Goal: Information Seeking & Learning: Learn about a topic

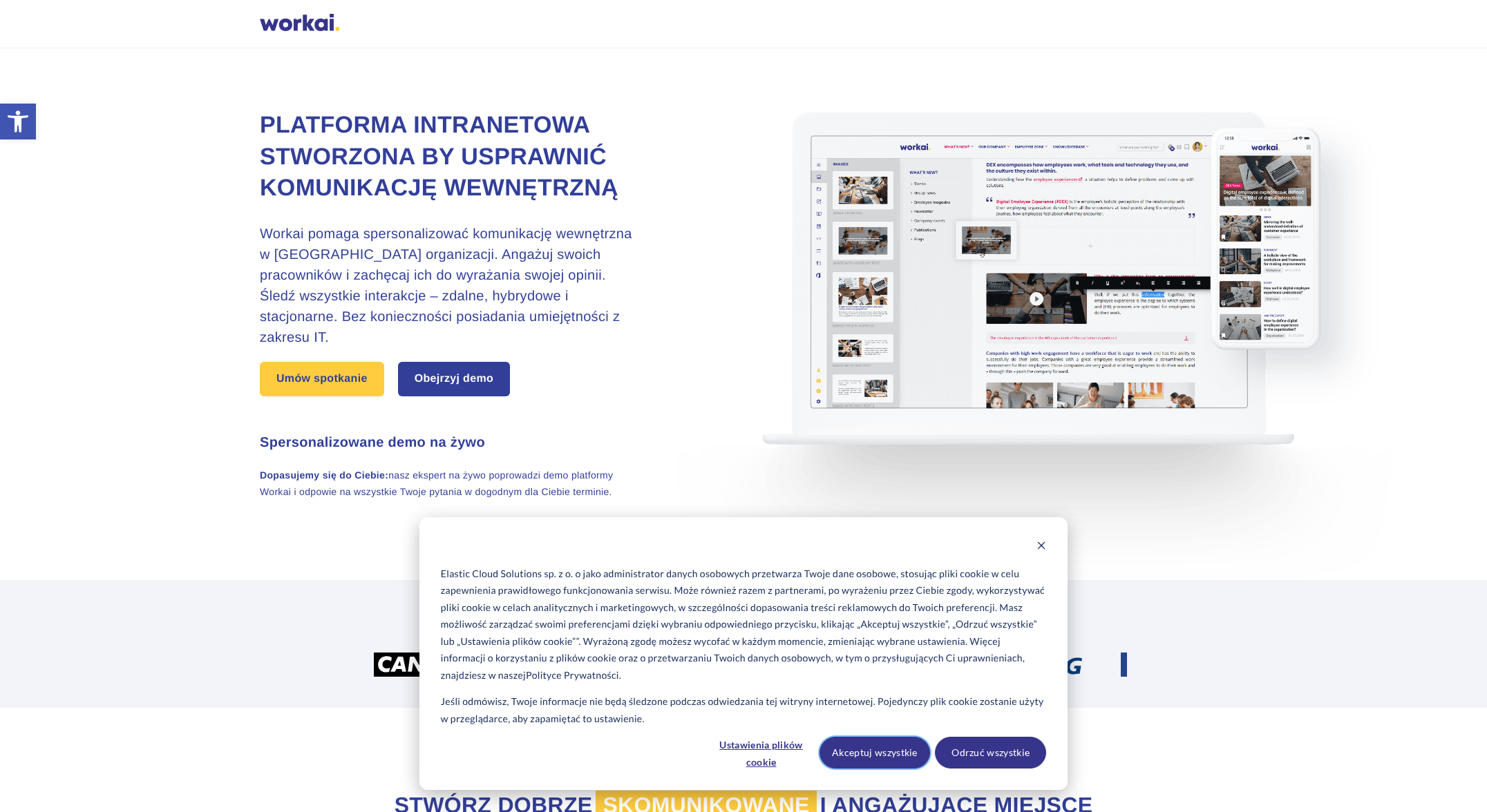
click at [864, 755] on button "Akceptuj wszystkie" at bounding box center [874, 753] width 111 height 32
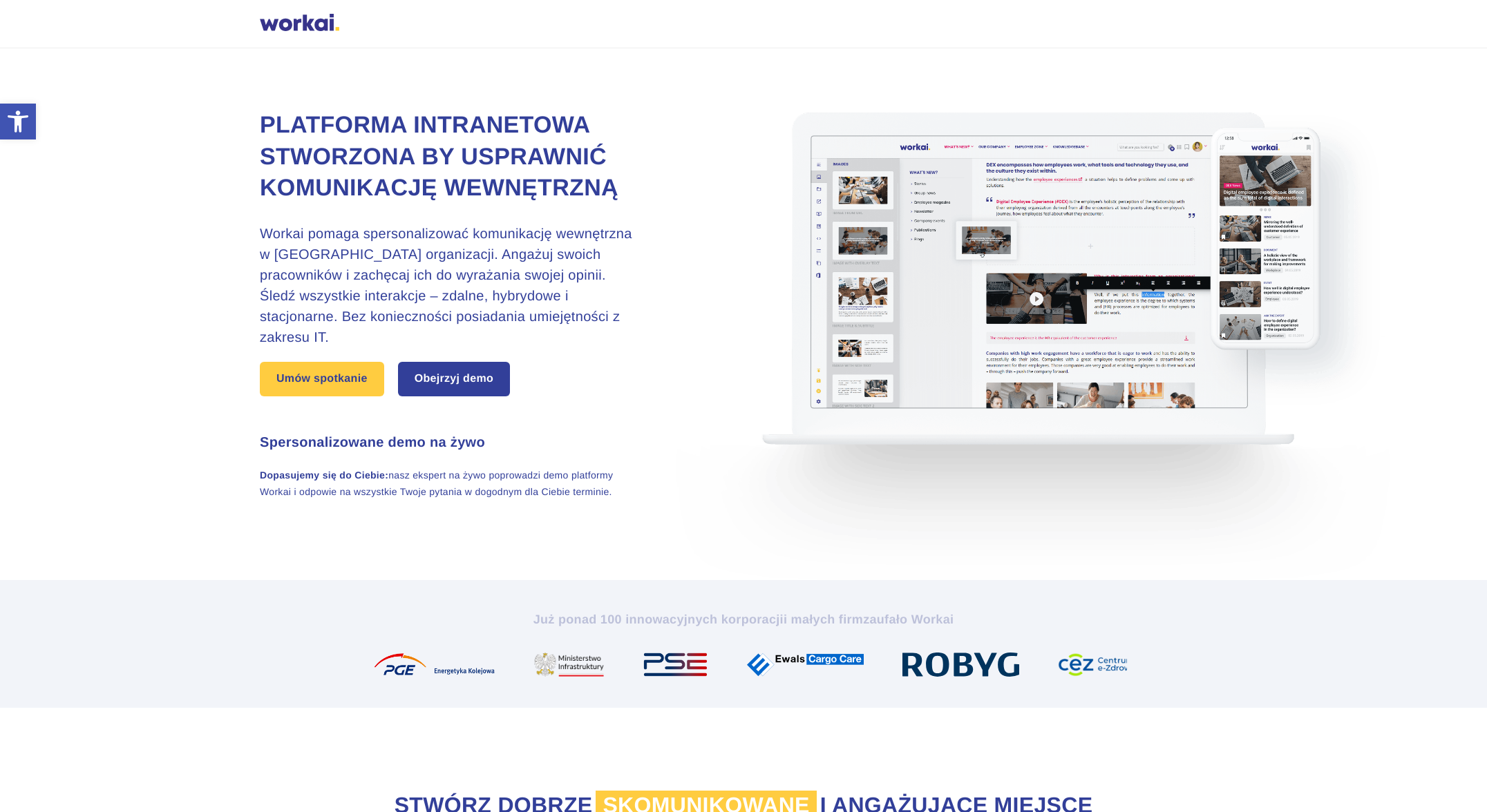
drag, startPoint x: 311, startPoint y: 25, endPoint x: 301, endPoint y: 28, distance: 10.4
click at [311, 25] on div at bounding box center [300, 24] width 80 height 21
click at [297, 28] on div at bounding box center [300, 24] width 80 height 21
click at [307, 22] on div at bounding box center [300, 24] width 80 height 21
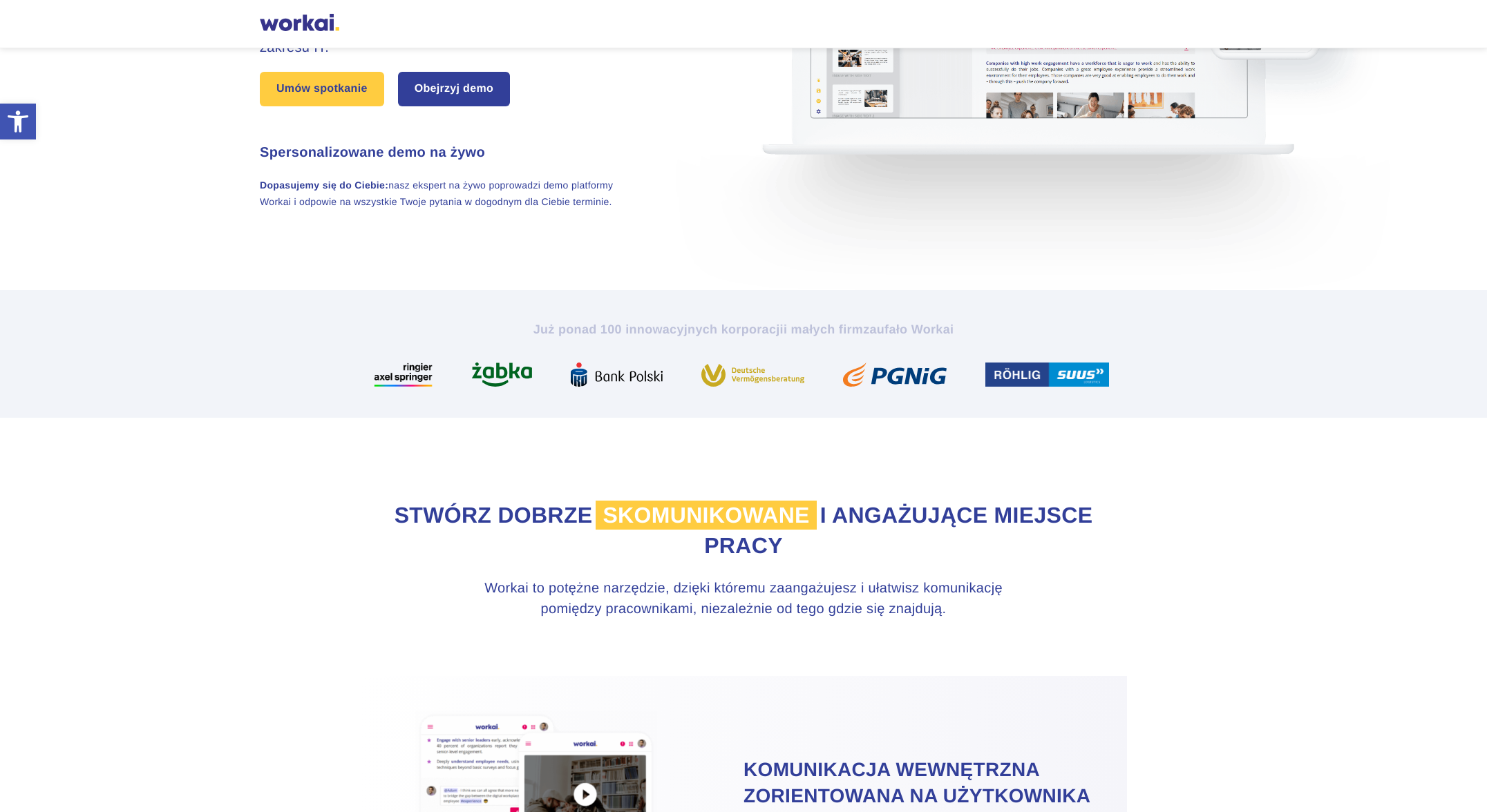
scroll to position [414, 0]
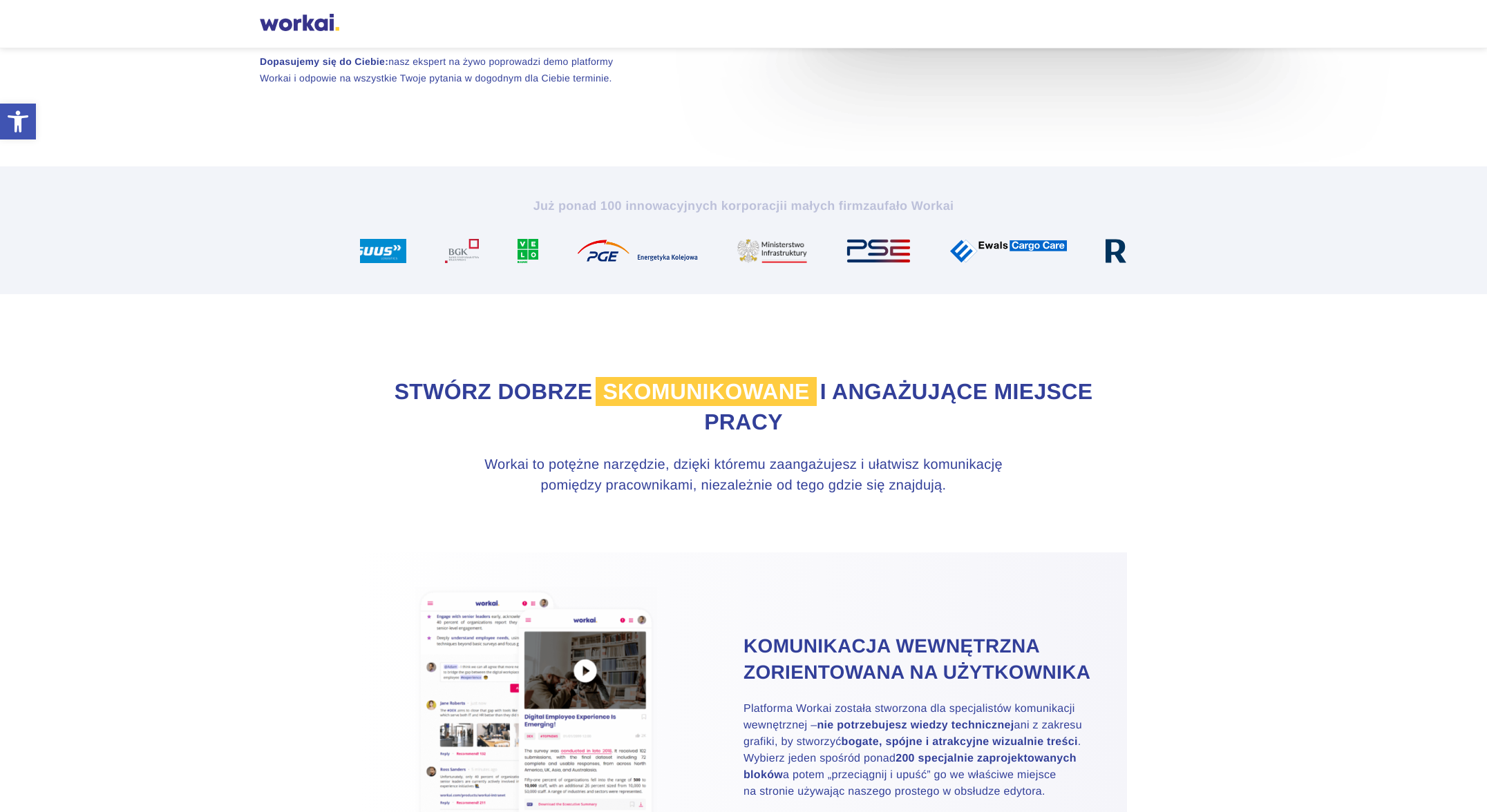
drag, startPoint x: 940, startPoint y: 255, endPoint x: 424, endPoint y: 247, distance: 516.1
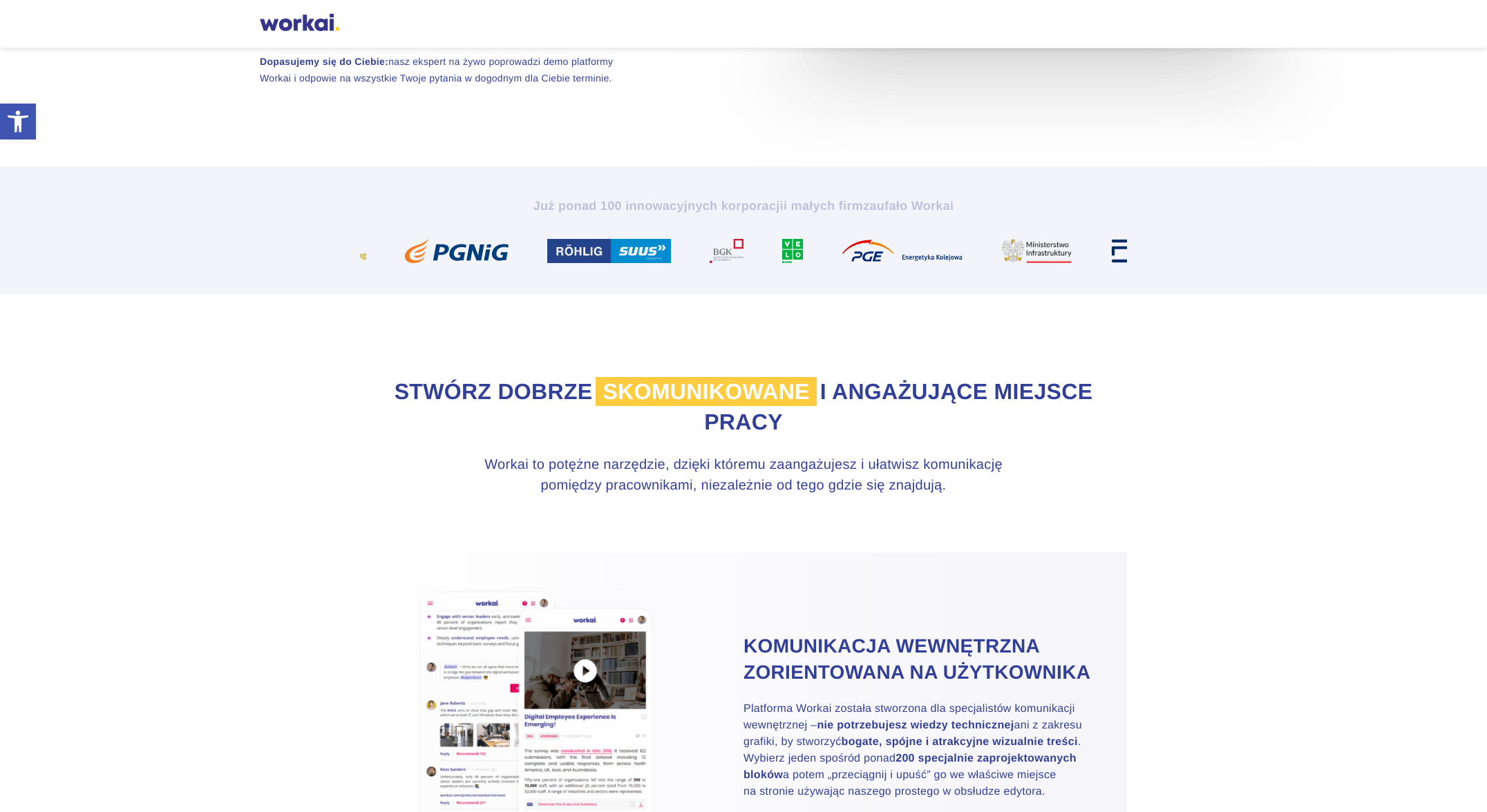
drag, startPoint x: 1023, startPoint y: 252, endPoint x: 490, endPoint y: 240, distance: 533.1
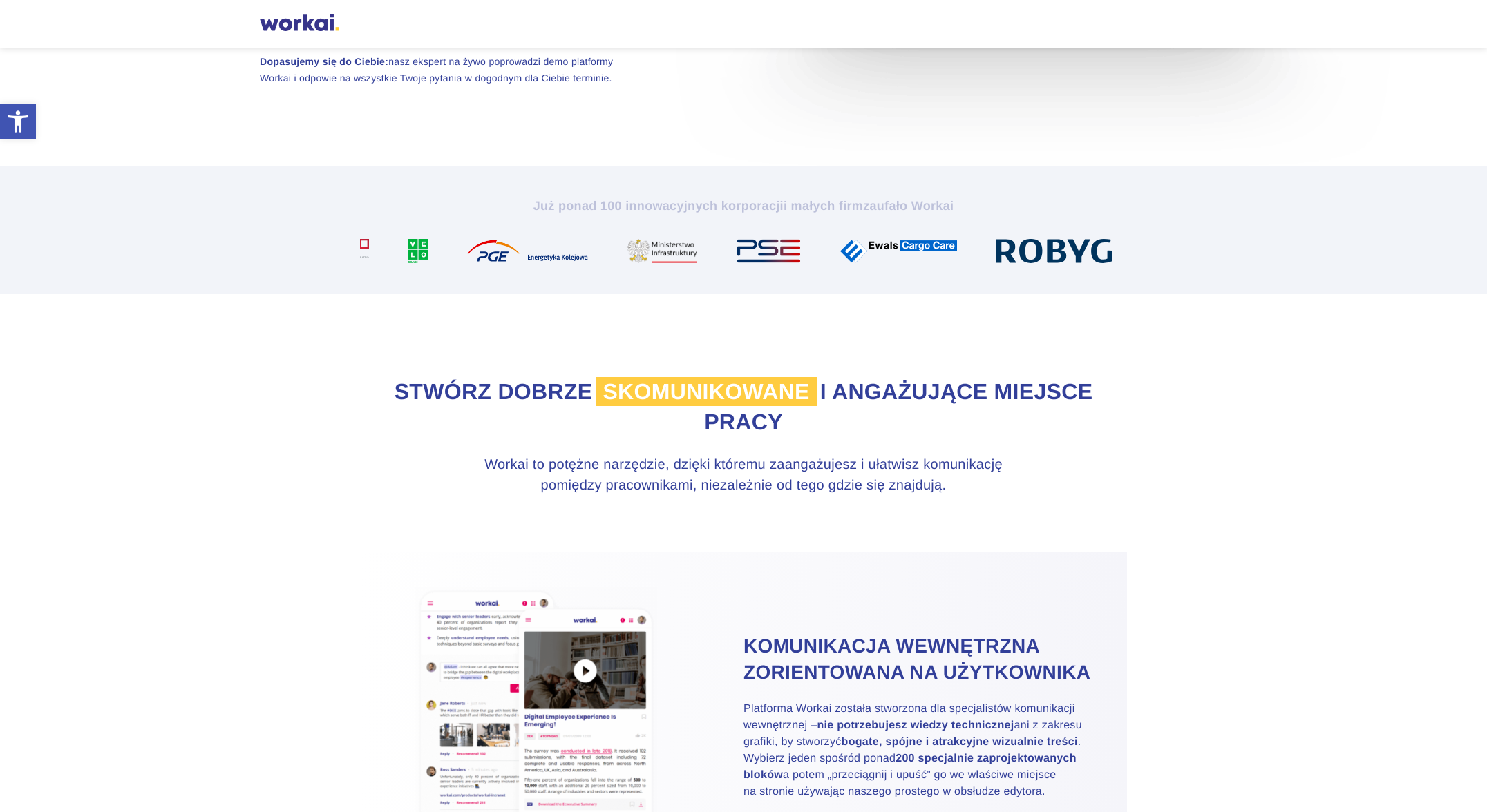
drag, startPoint x: 952, startPoint y: 252, endPoint x: 189, endPoint y: 261, distance: 763.1
click at [189, 261] on section "Już ponad 100 innowacyjnych korporacji i małych firm zaufało Workai" at bounding box center [744, 230] width 1487 height 128
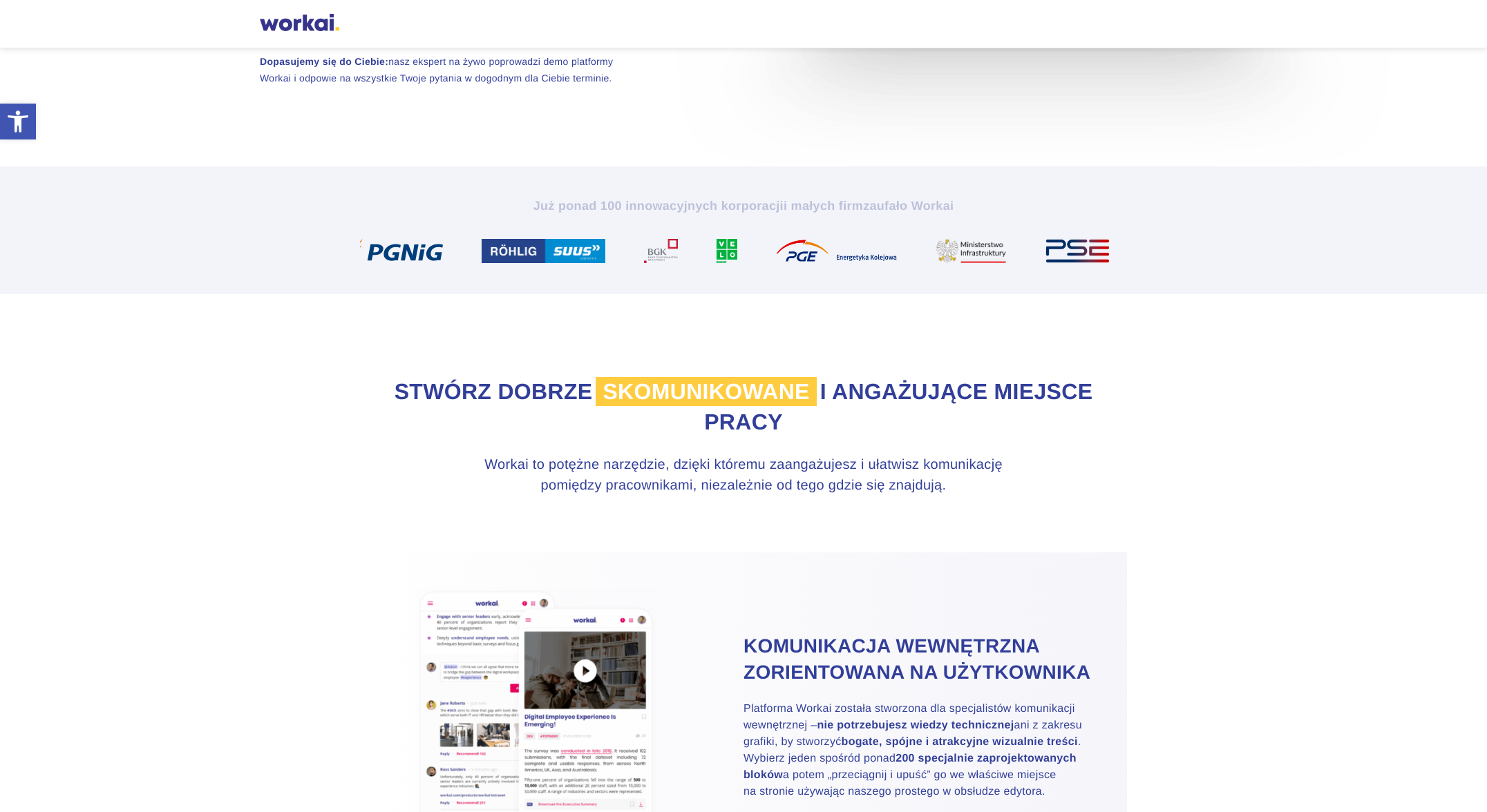
drag, startPoint x: 451, startPoint y: 257, endPoint x: 999, endPoint y: 249, distance: 548.1
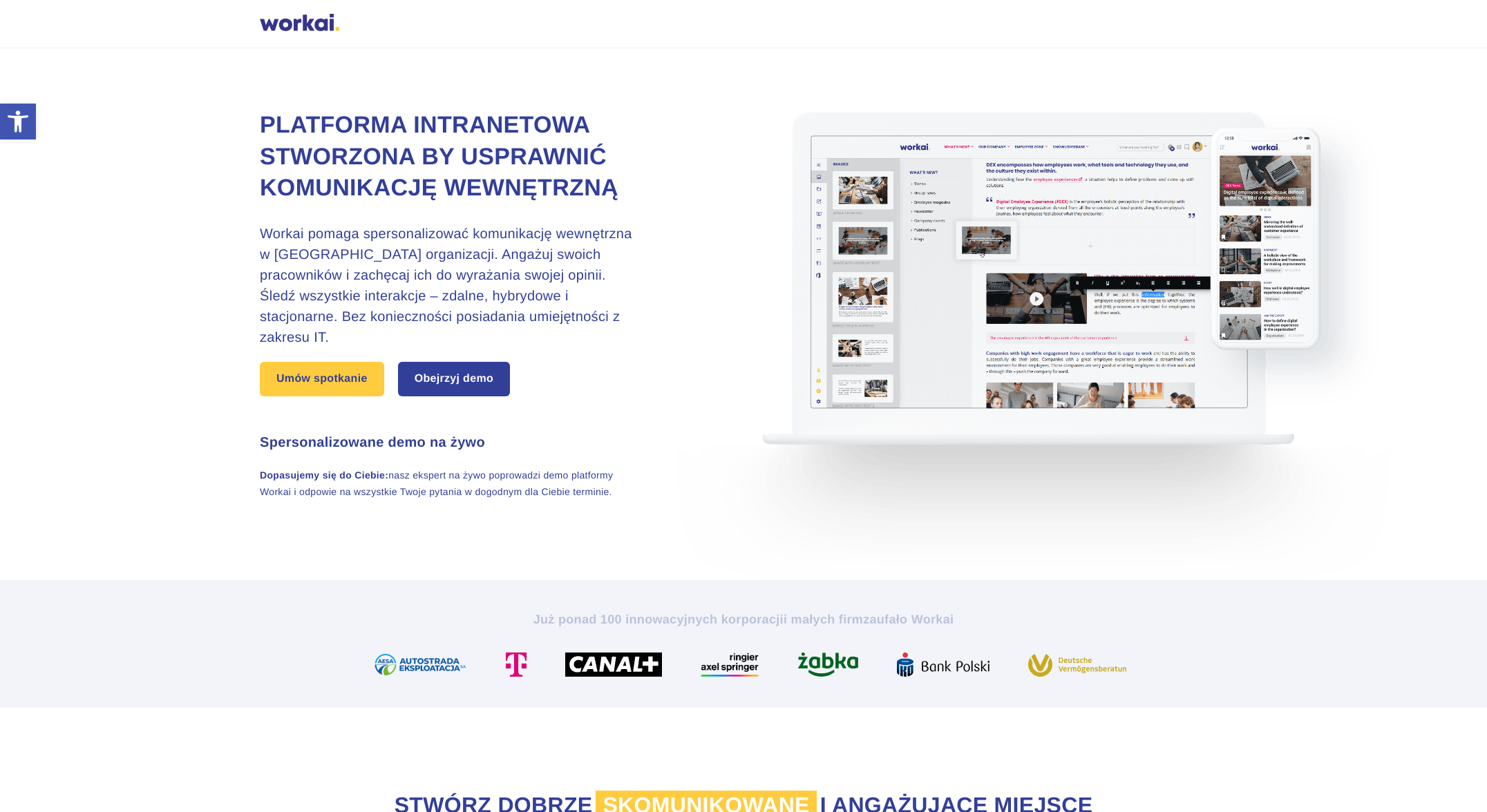
scroll to position [0, 0]
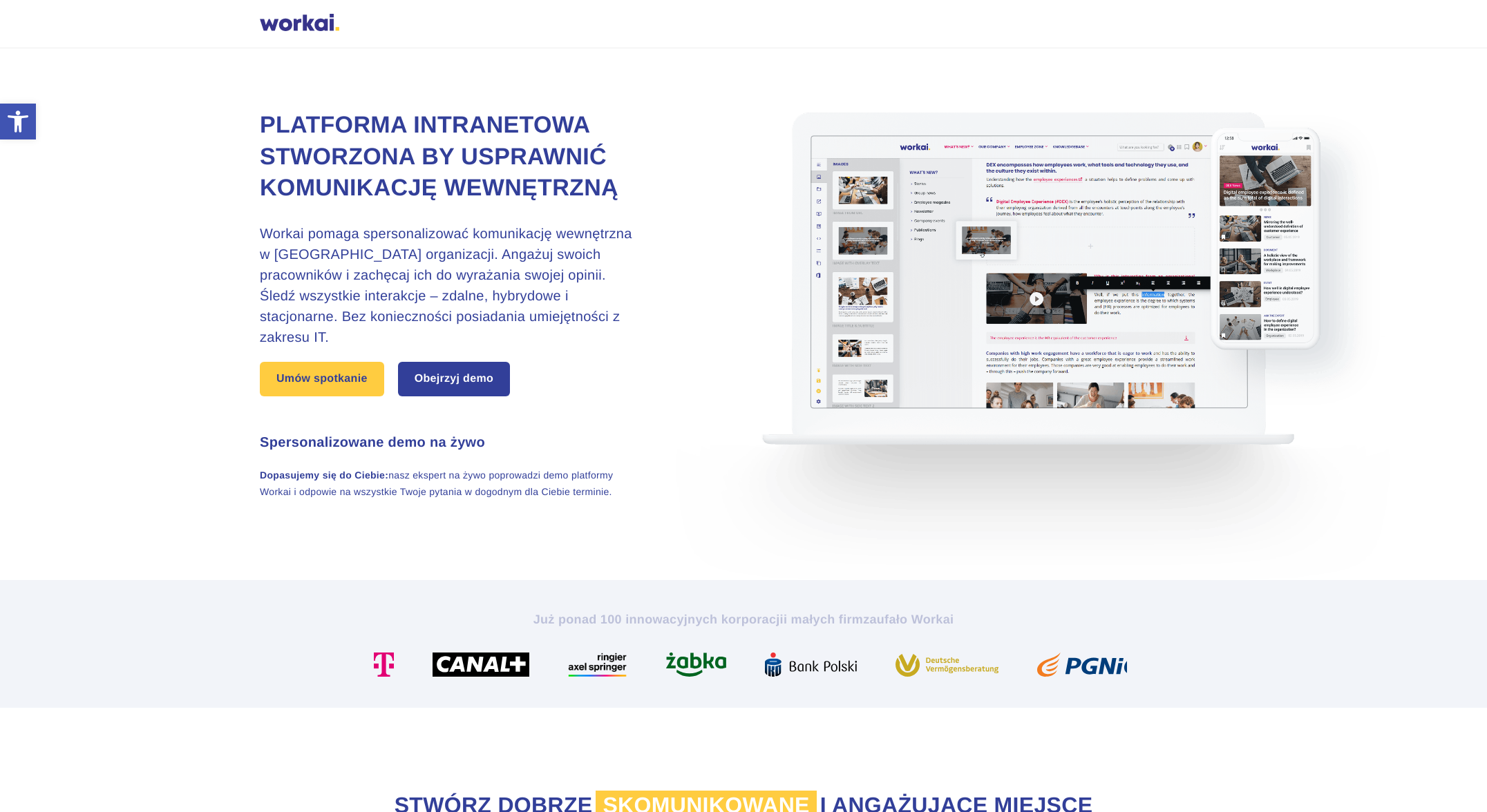
click at [318, 23] on div at bounding box center [300, 24] width 80 height 21
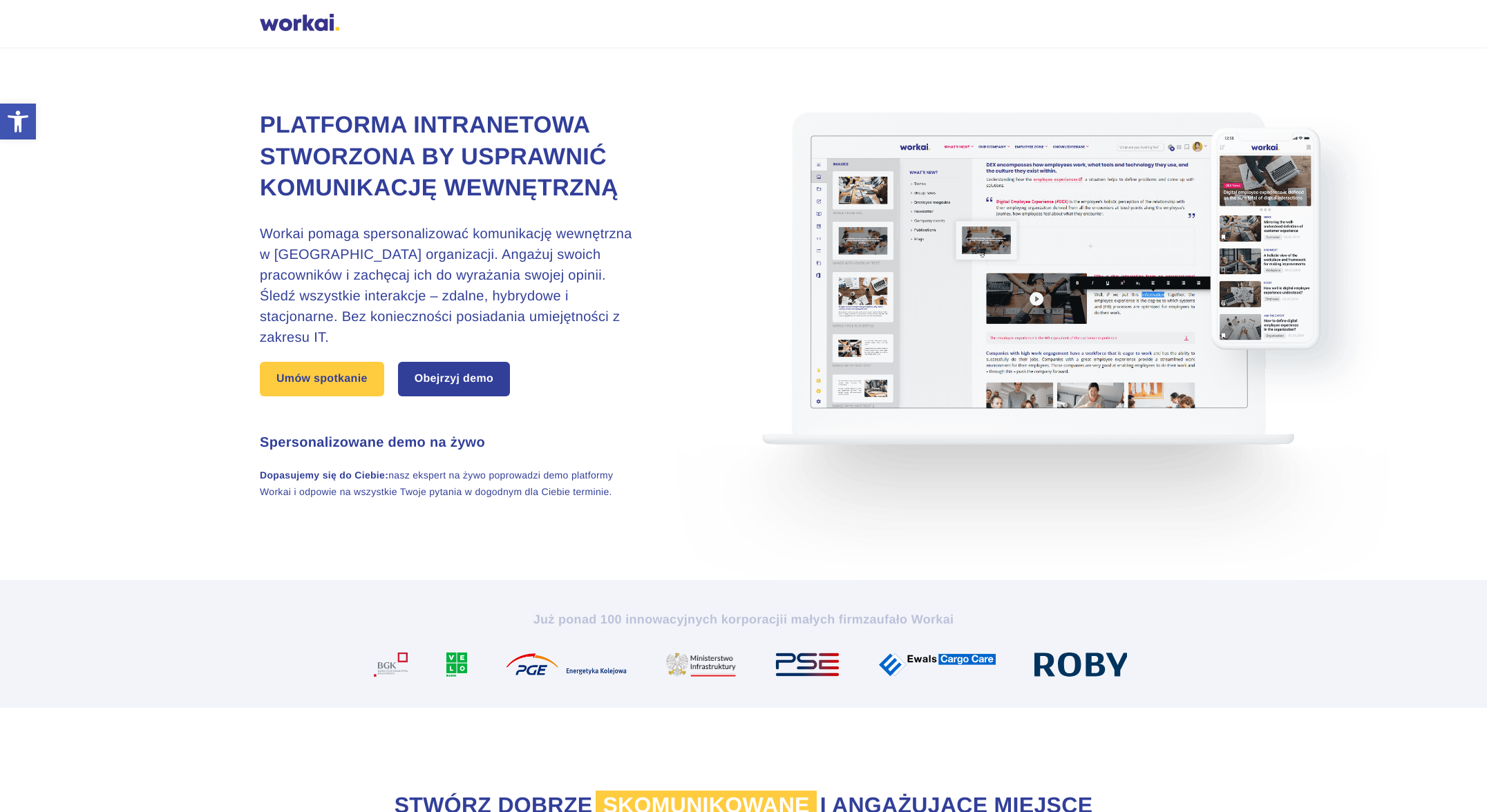
click at [1047, 301] on img at bounding box center [1041, 314] width 760 height 532
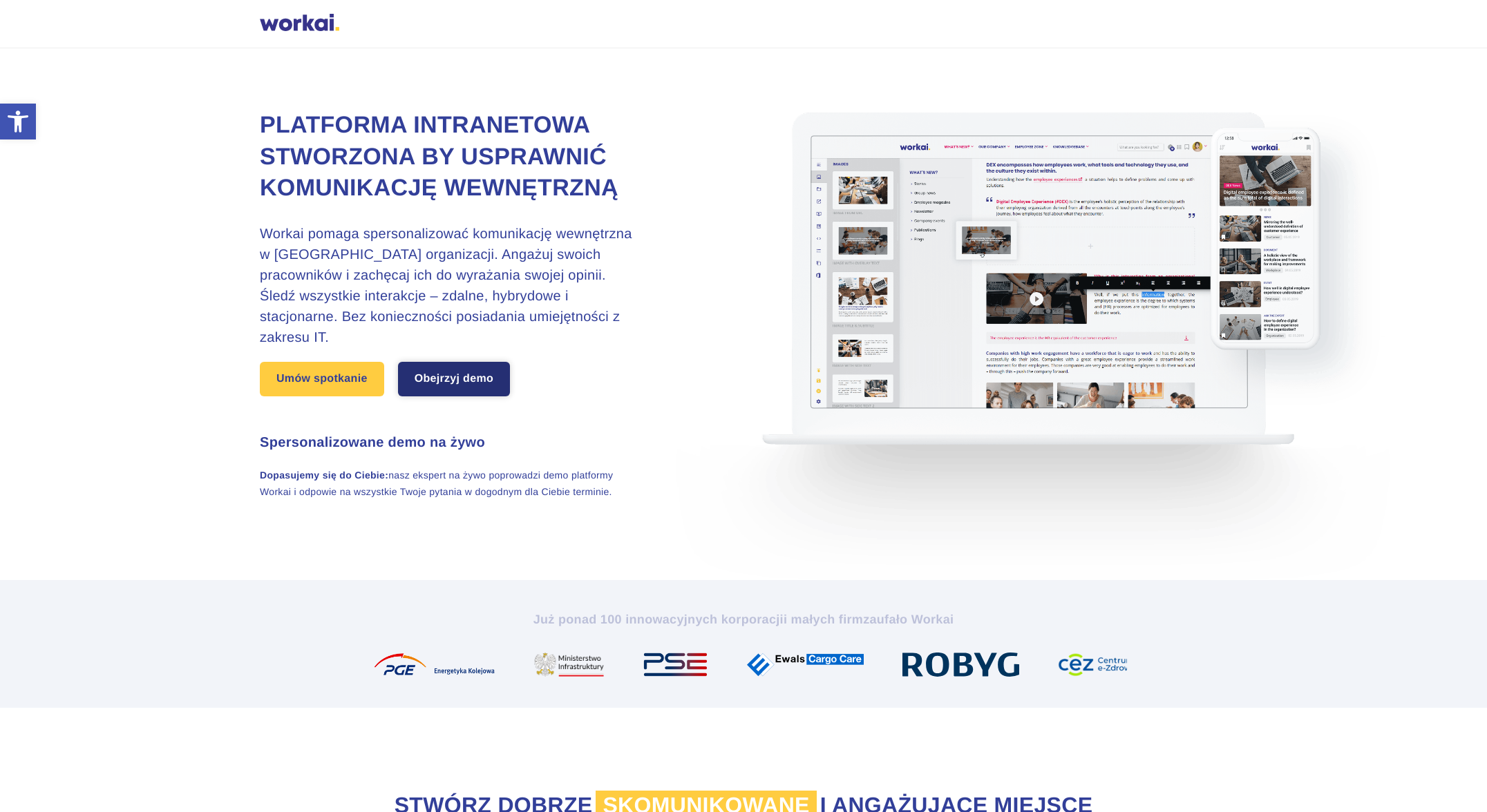
click at [486, 382] on link "Obejrzyj demo" at bounding box center [454, 378] width 112 height 34
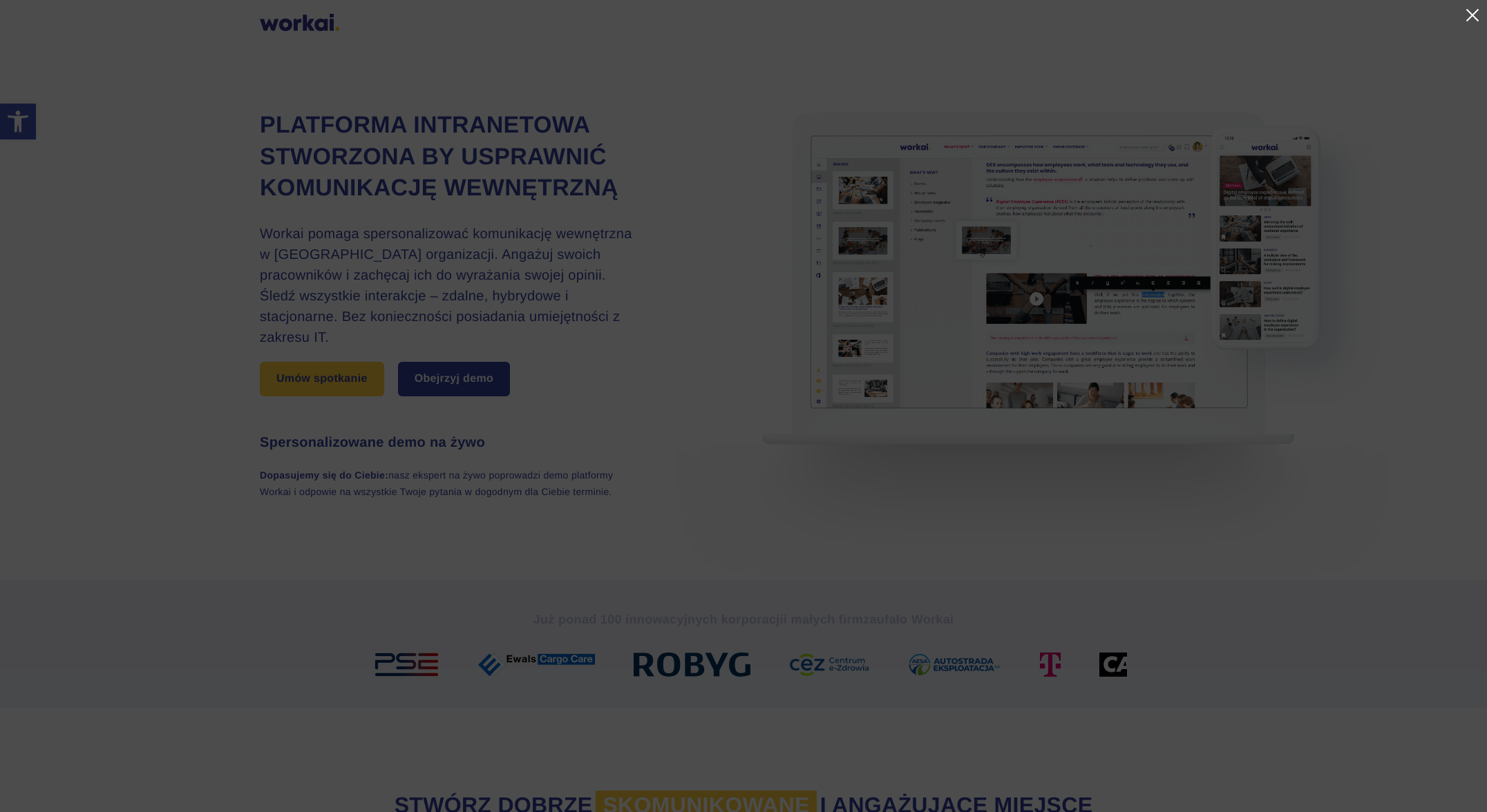
click at [1478, 11] on link at bounding box center [1472, 15] width 17 height 17
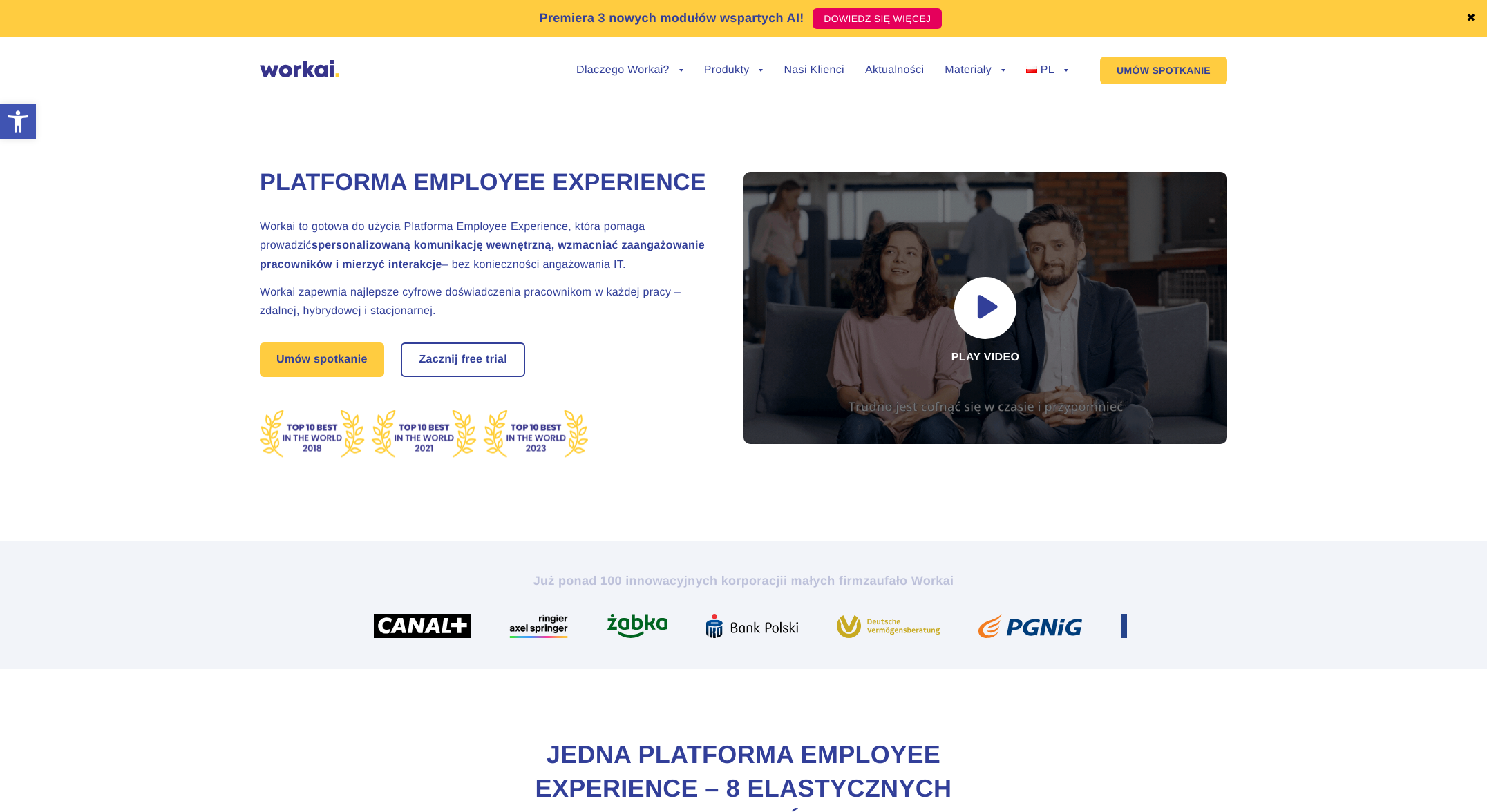
click at [301, 68] on img at bounding box center [300, 69] width 80 height 18
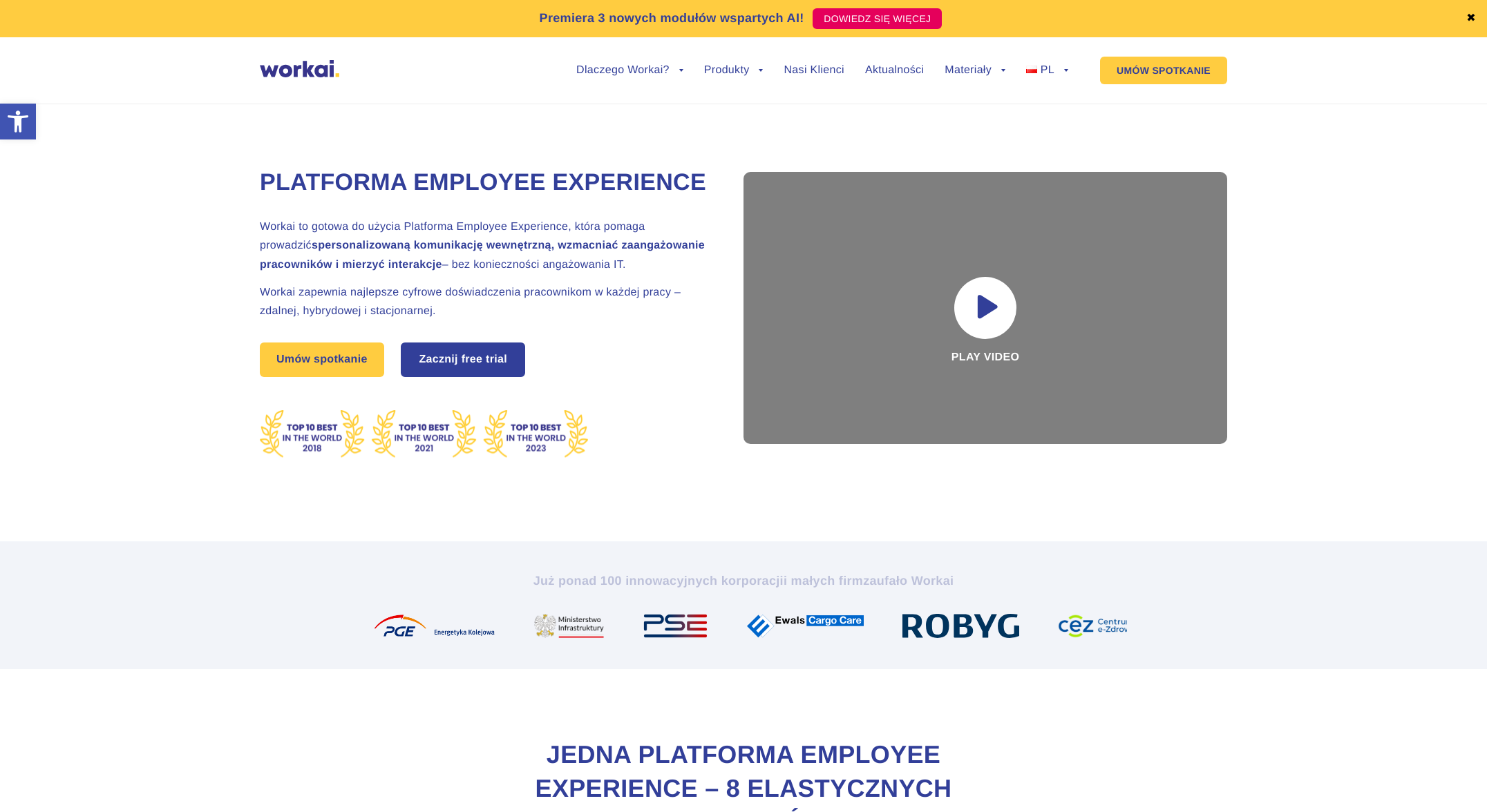
click at [438, 345] on link "Zacznij free trial" at bounding box center [463, 360] width 122 height 32
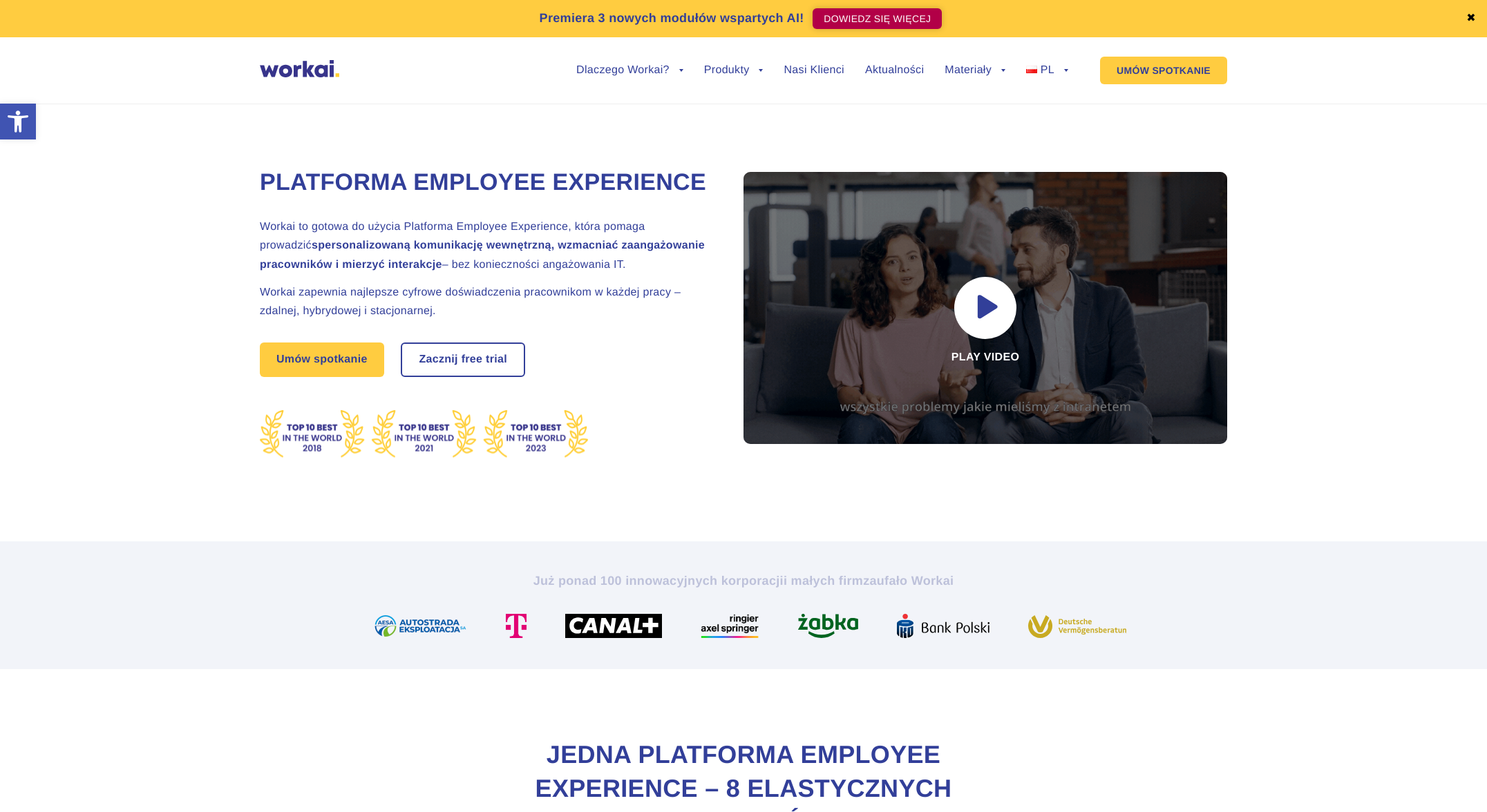
click at [890, 19] on link "DOWIEDZ SIĘ WIĘCEJ" at bounding box center [877, 18] width 129 height 21
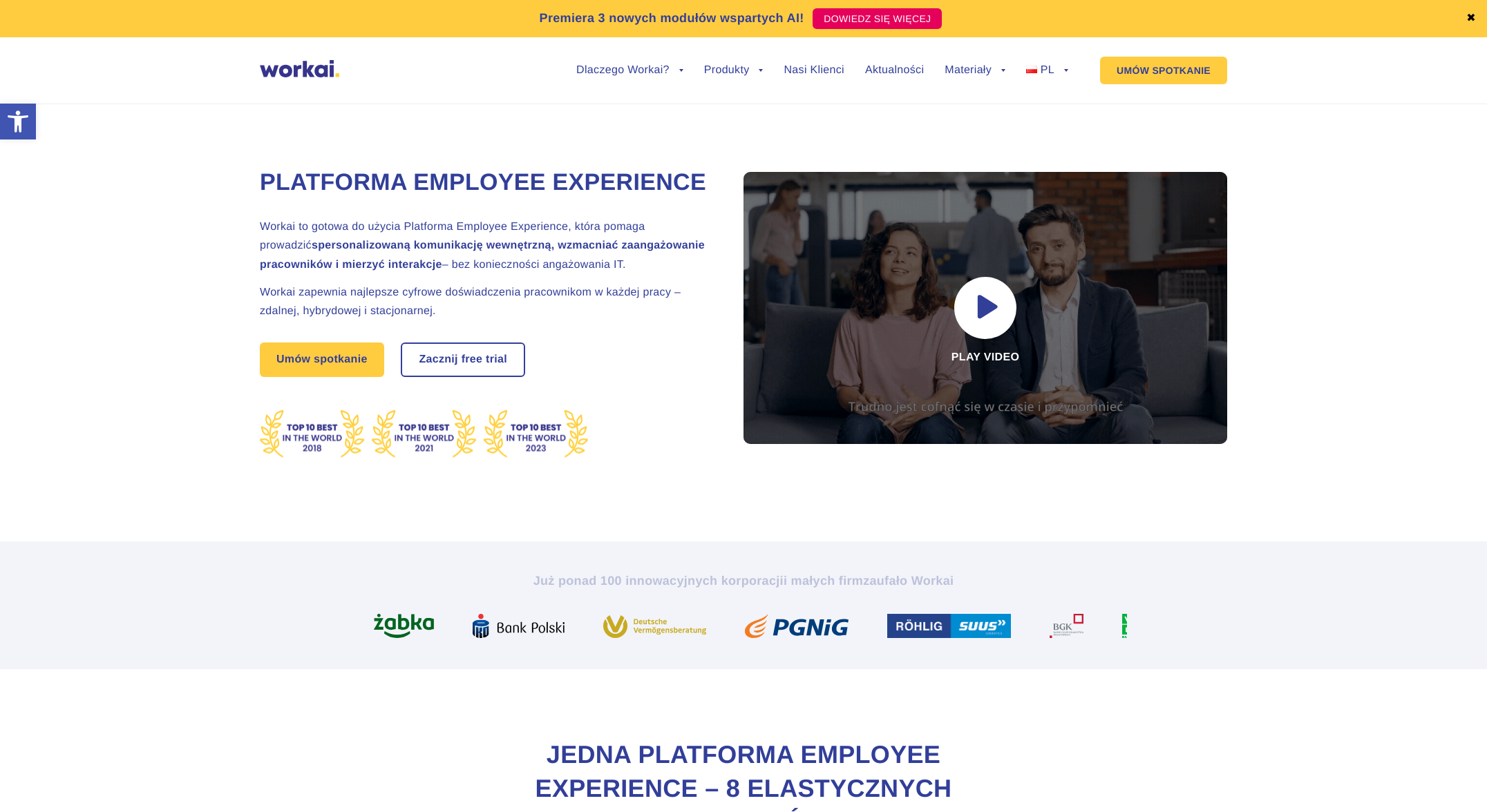
drag, startPoint x: 938, startPoint y: 622, endPoint x: 607, endPoint y: 610, distance: 331.2
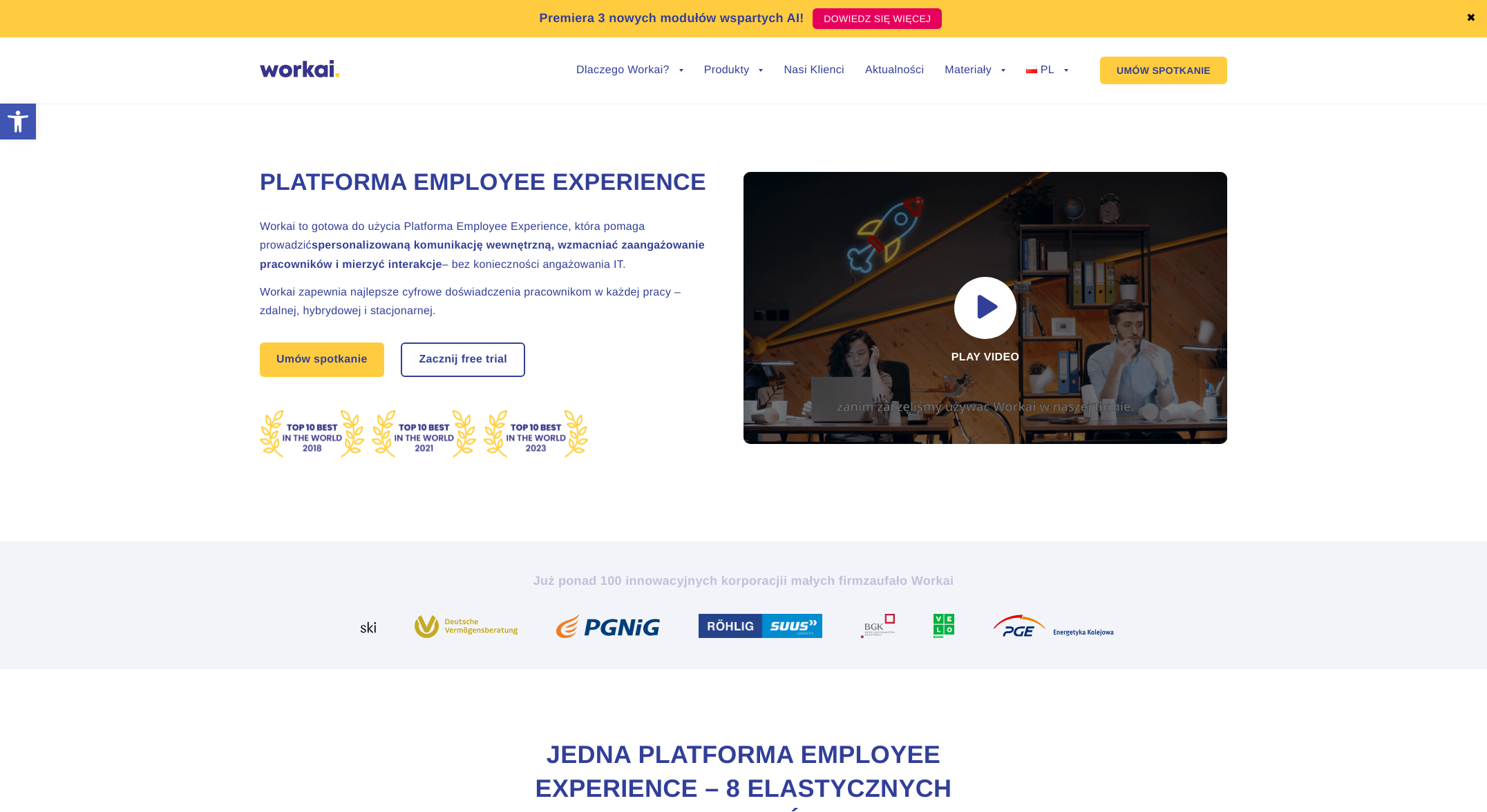
drag, startPoint x: 869, startPoint y: 625, endPoint x: 541, endPoint y: 614, distance: 328.2
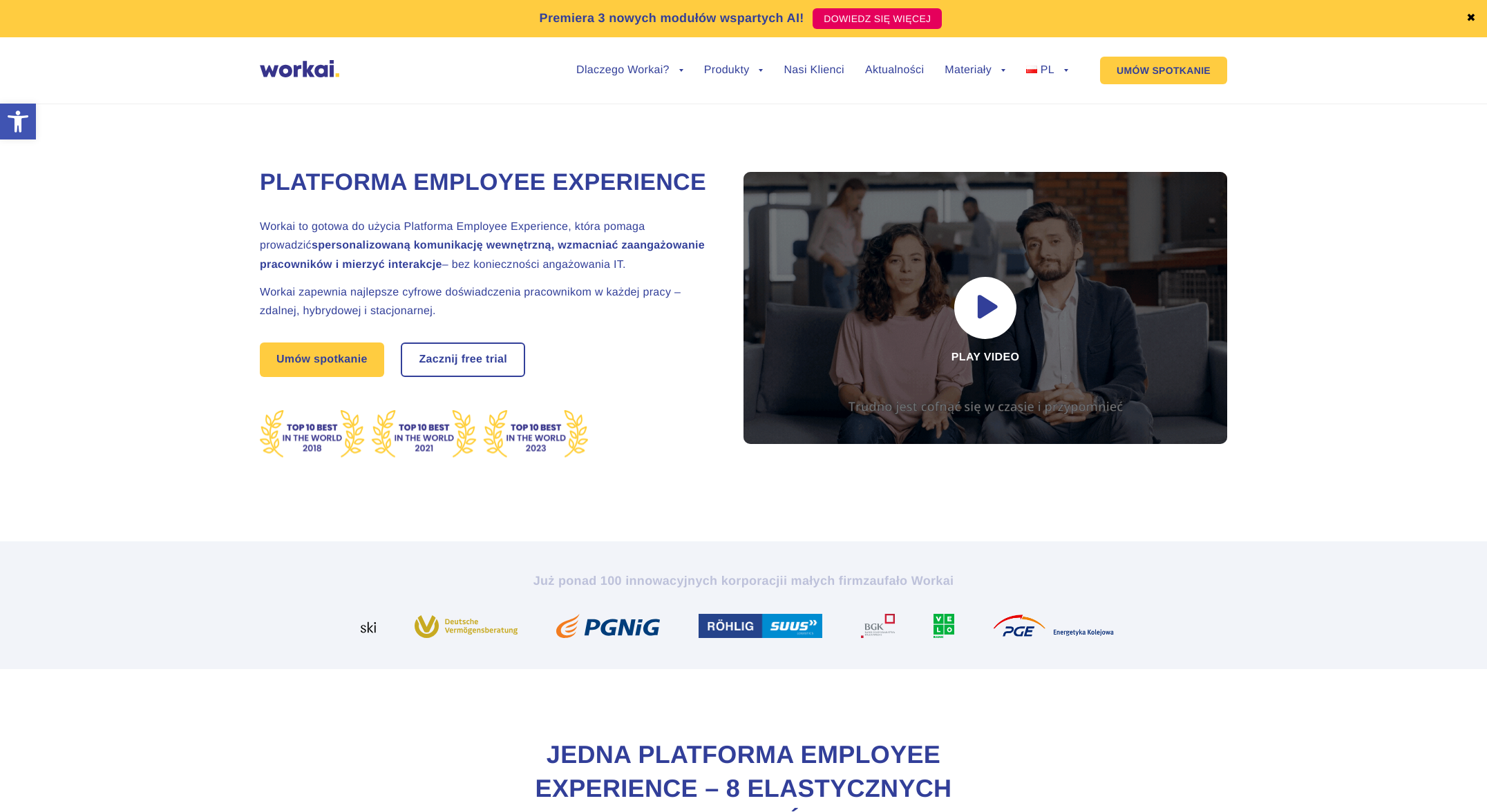
click at [542, 614] on div at bounding box center [613, 626] width 142 height 24
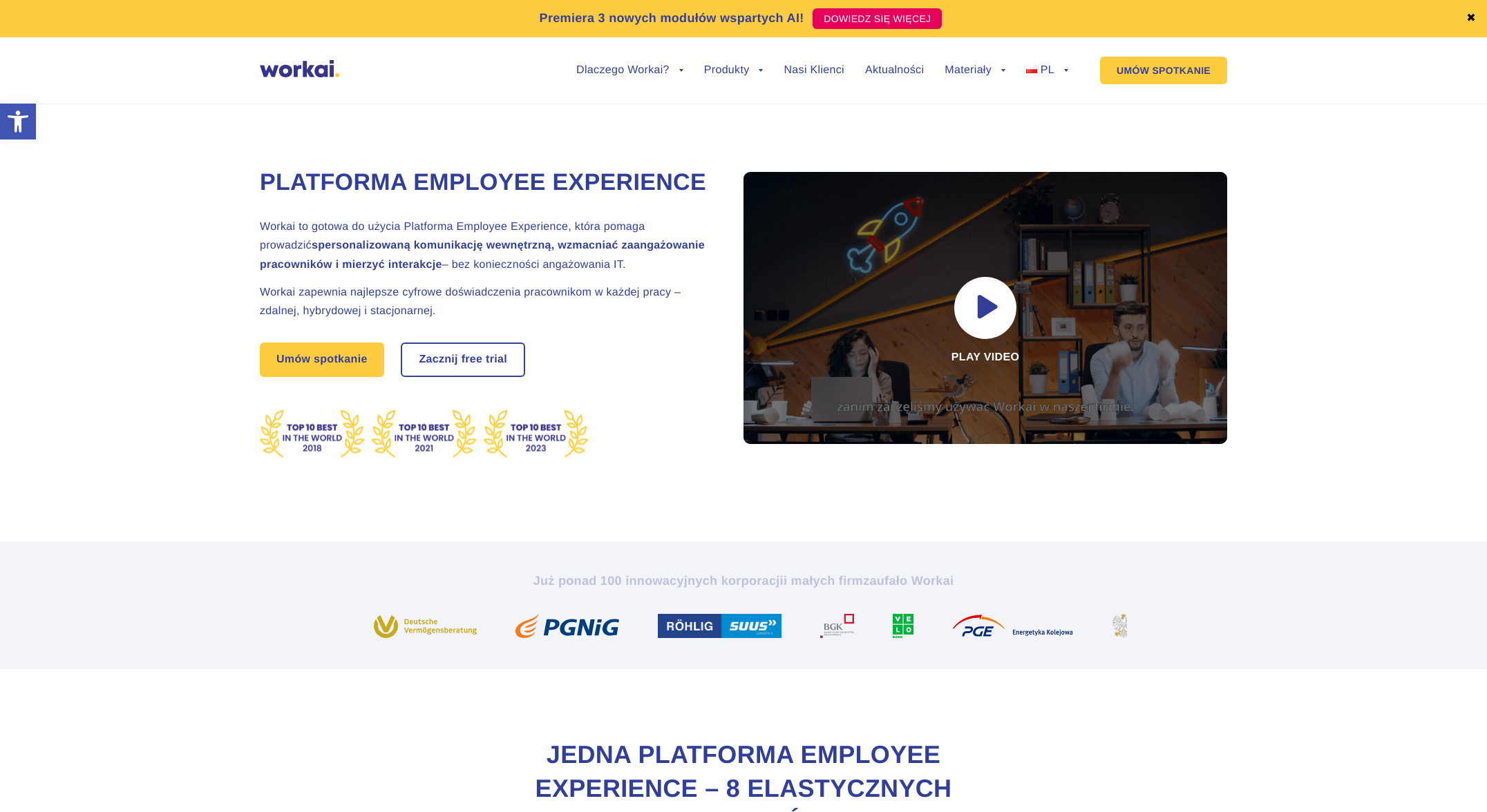
drag, startPoint x: 1034, startPoint y: 628, endPoint x: 442, endPoint y: 647, distance: 592.3
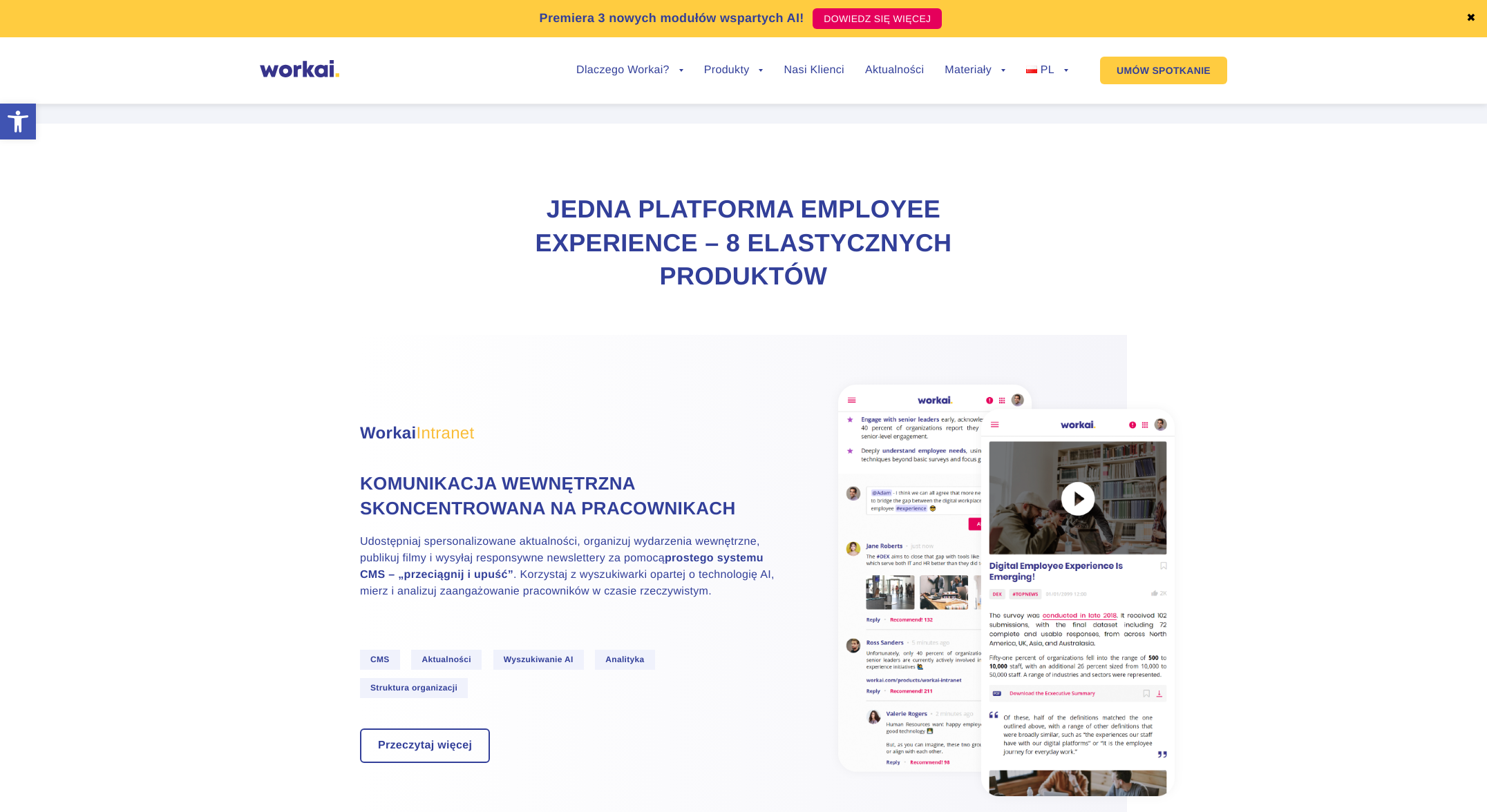
scroll to position [548, 0]
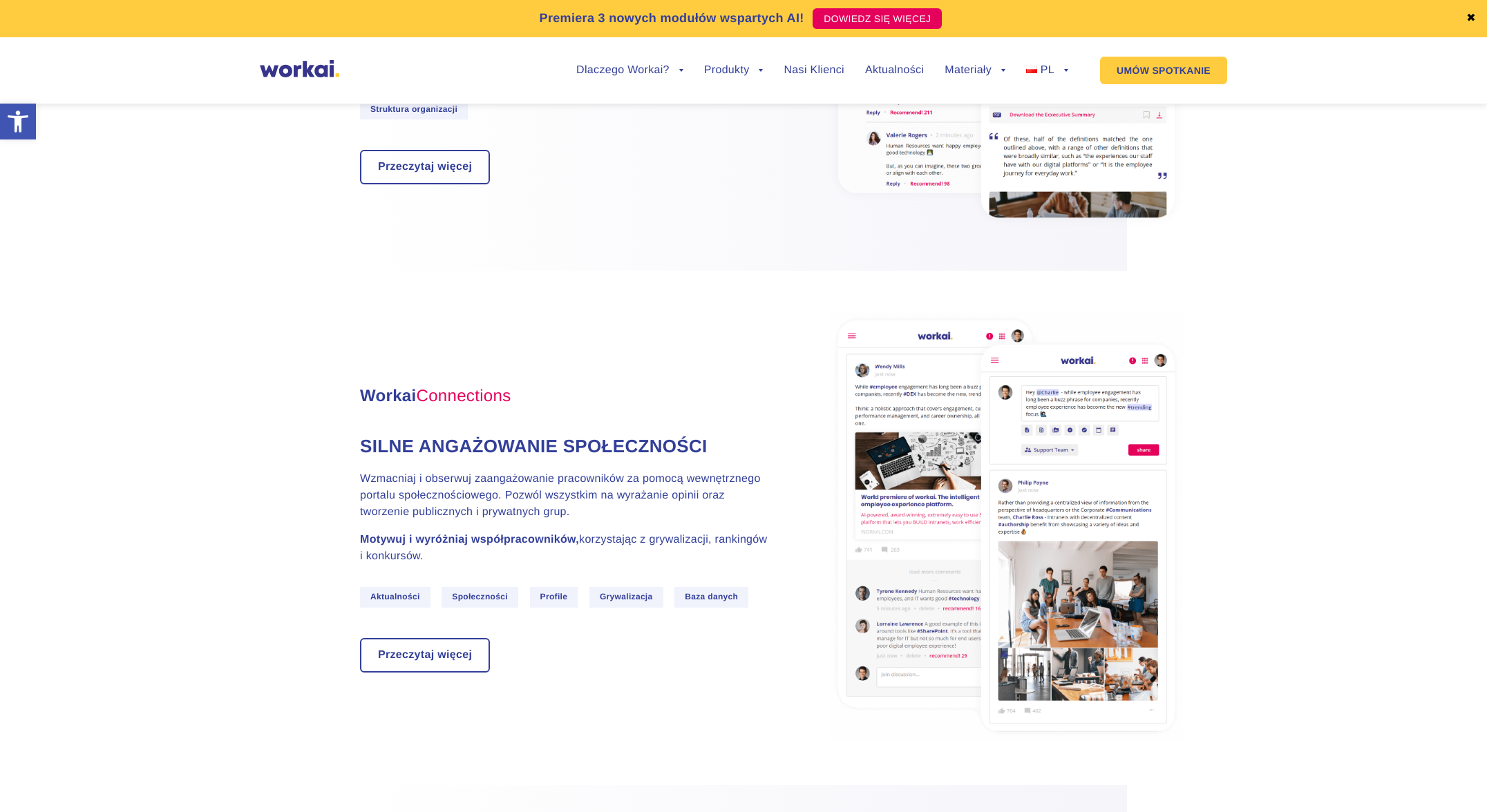
scroll to position [1150, 0]
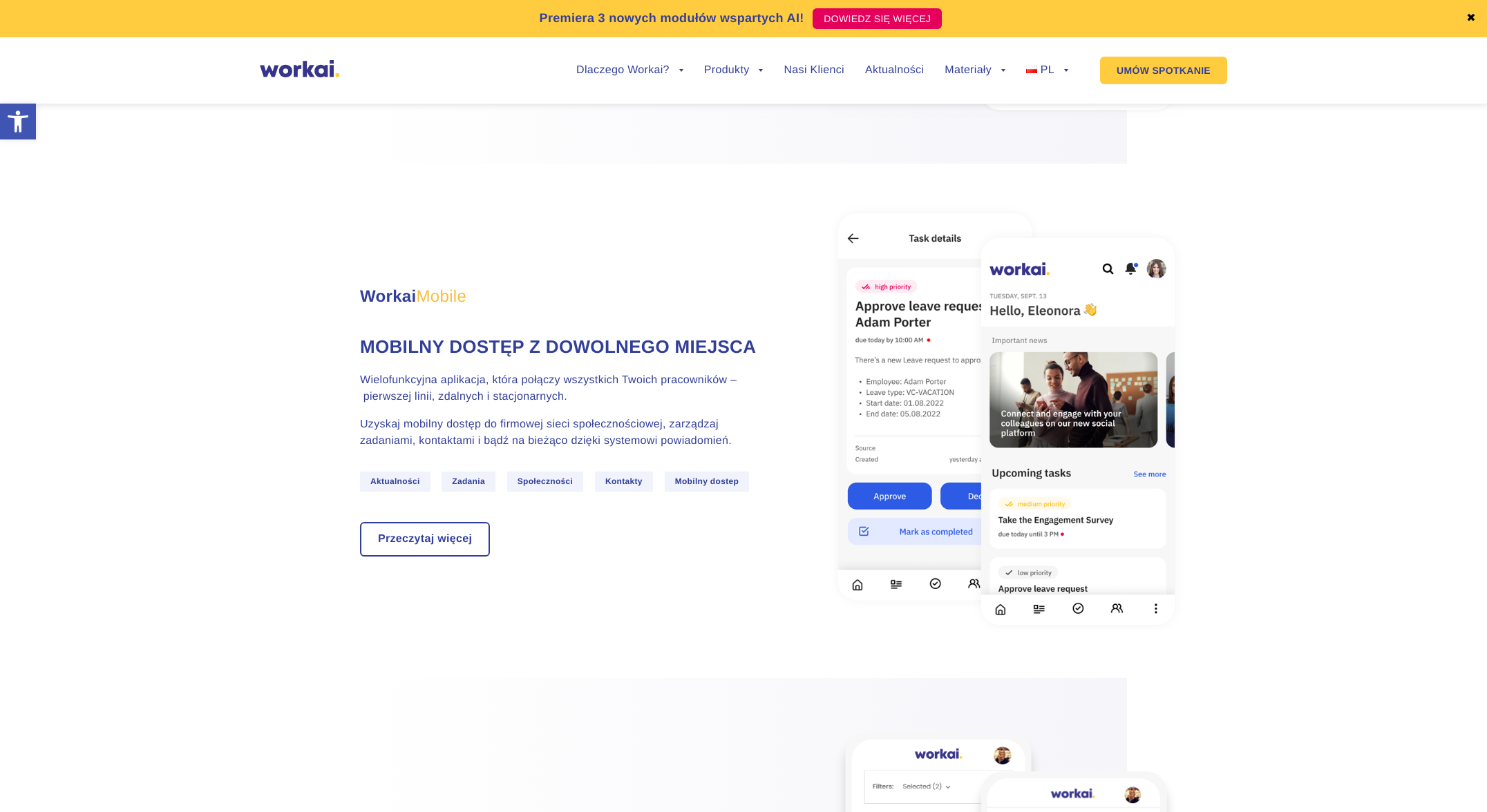
scroll to position [2263, 0]
click at [276, 71] on img at bounding box center [300, 69] width 80 height 18
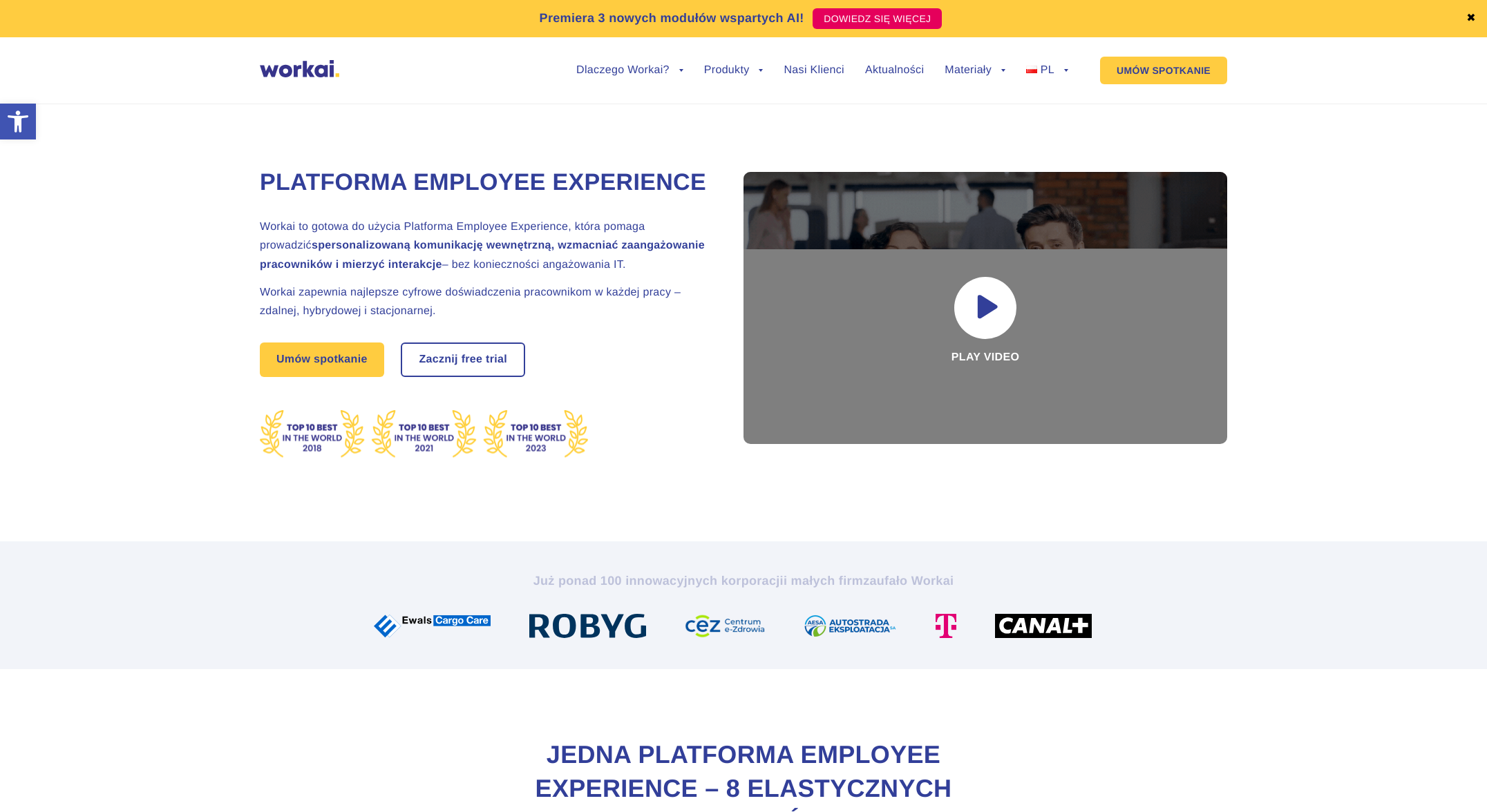
drag, startPoint x: 909, startPoint y: 130, endPoint x: 900, endPoint y: 132, distance: 9.2
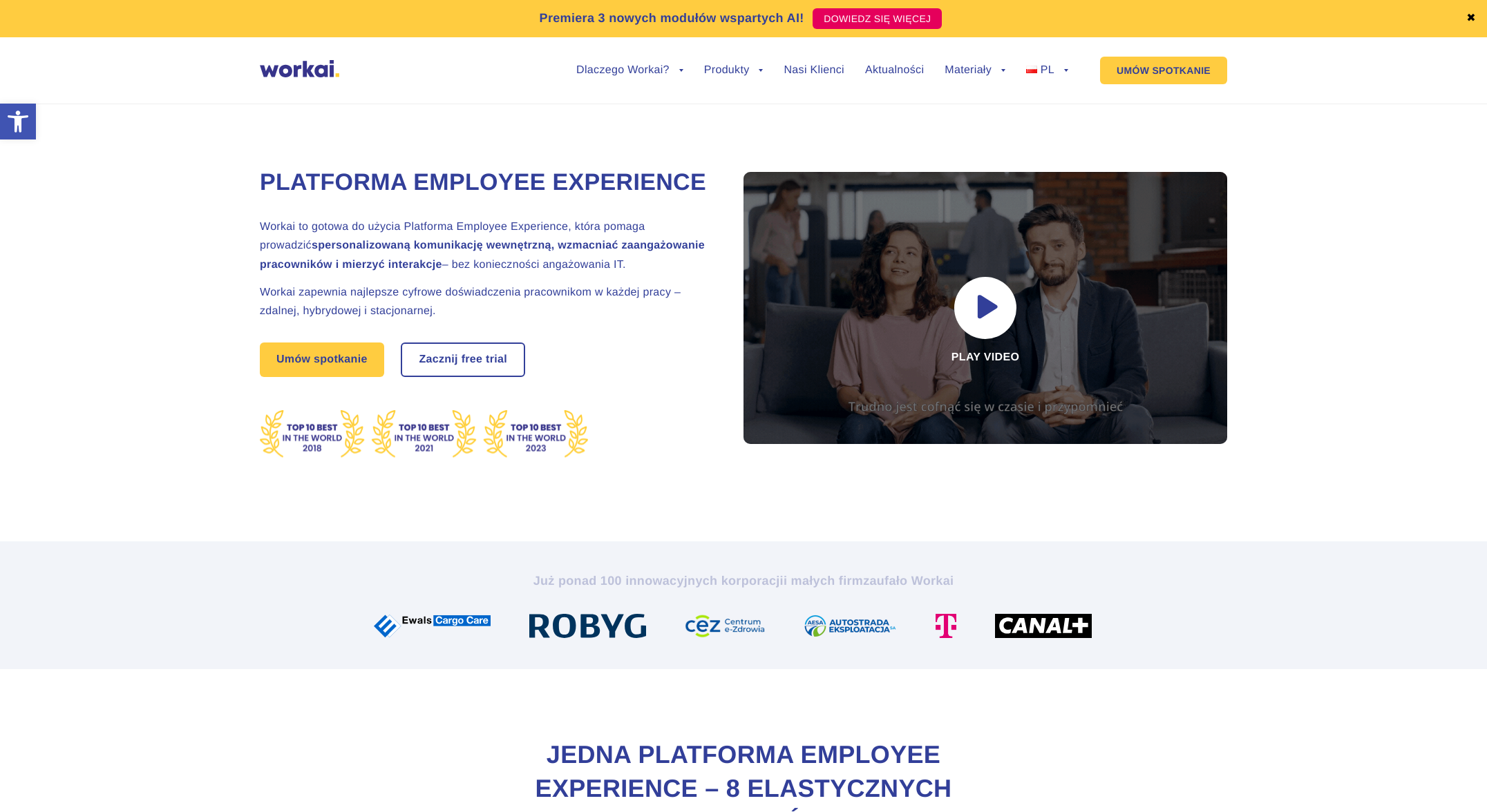
click at [909, 130] on div "Platforma Employee Experience Workai to gotowa do użycia Platforma Employee Exp…" at bounding box center [744, 307] width 968 height 469
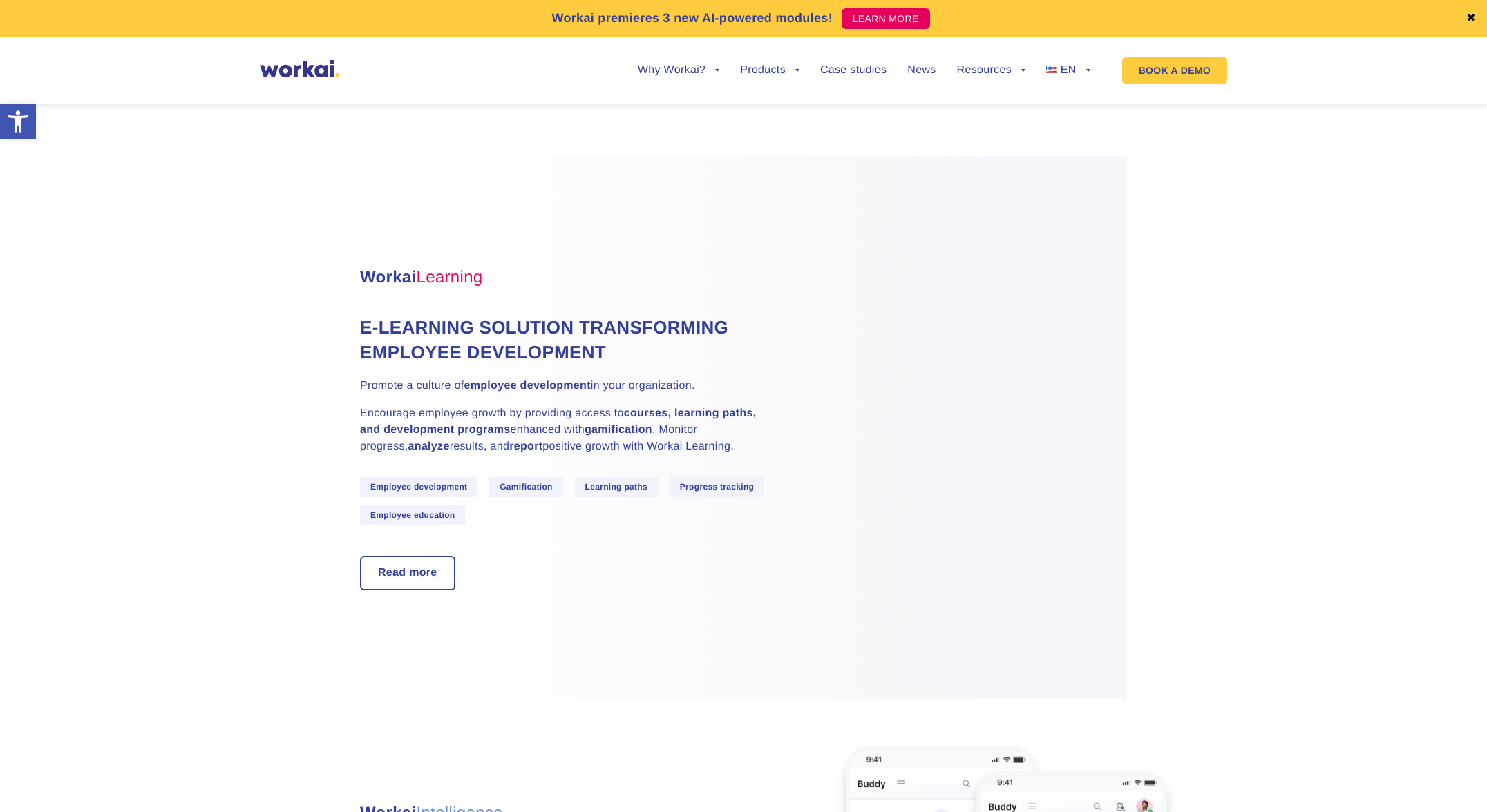
scroll to position [3886, 0]
